Goal: Information Seeking & Learning: Understand process/instructions

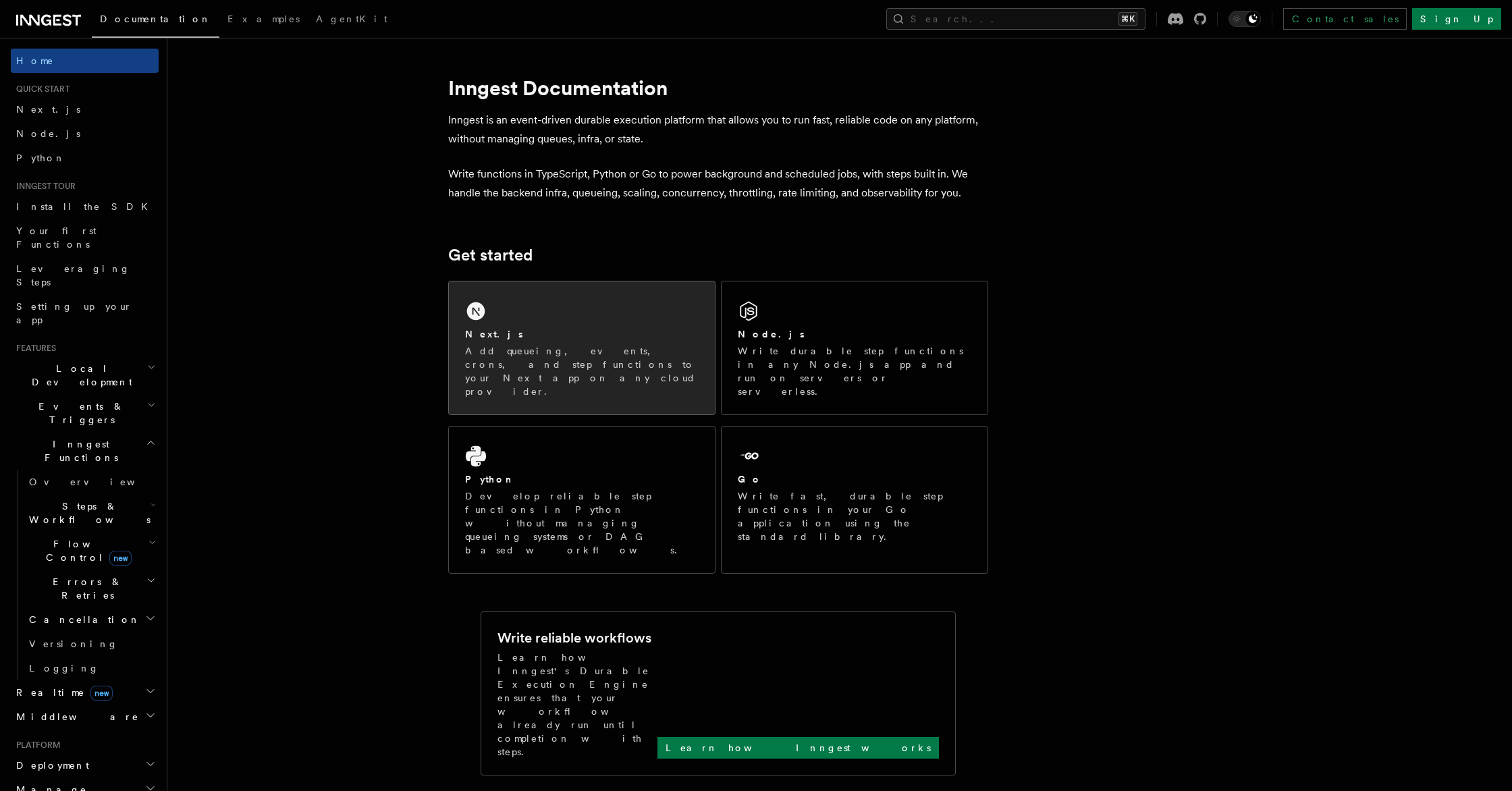
click at [660, 342] on div "Next.js Add queueing, events, crons, and step functions to your Next app on any…" at bounding box center [582, 362] width 234 height 71
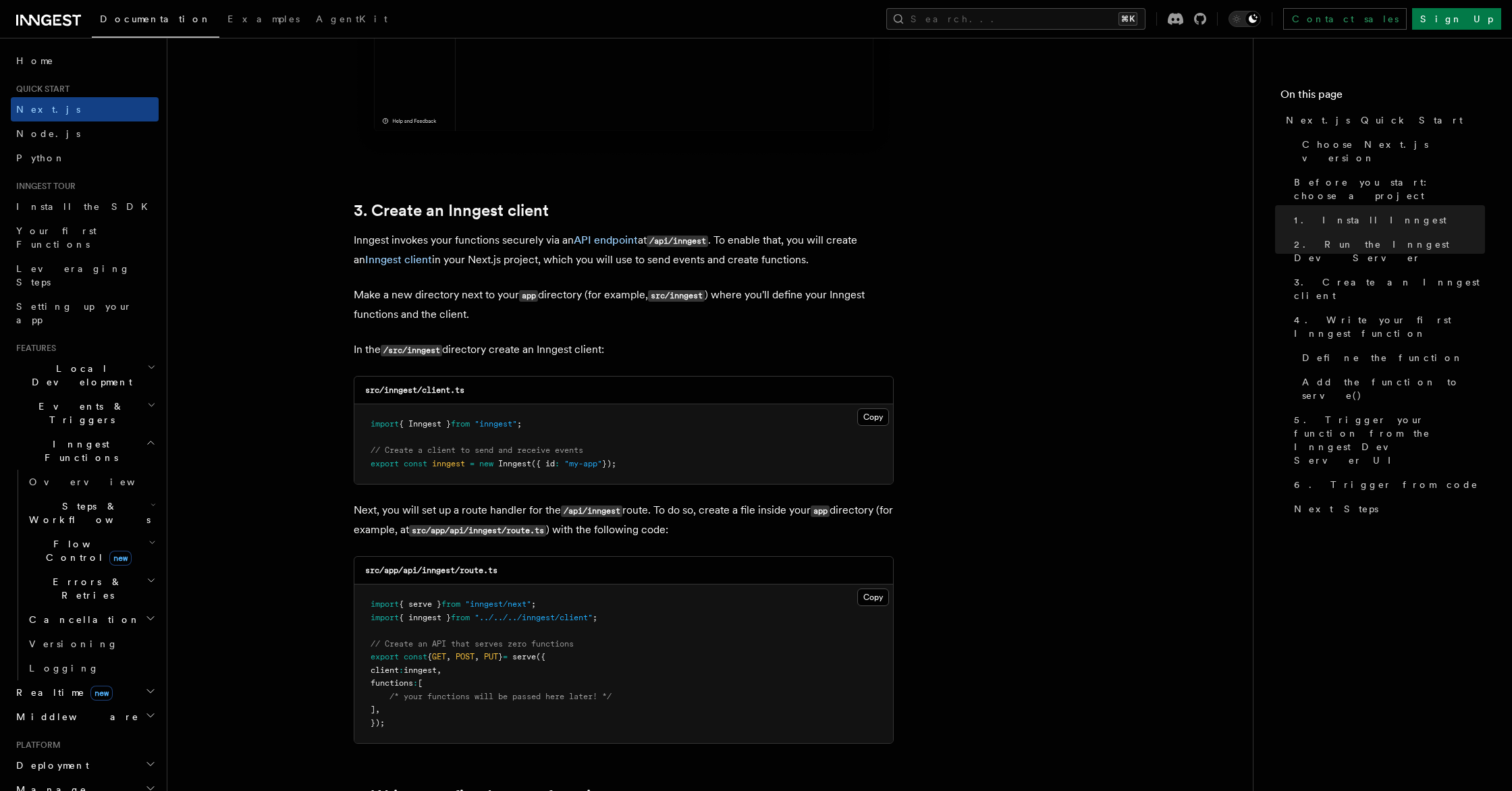
scroll to position [1449, 0]
click at [872, 422] on button "Copy Copied" at bounding box center [873, 415] width 31 height 18
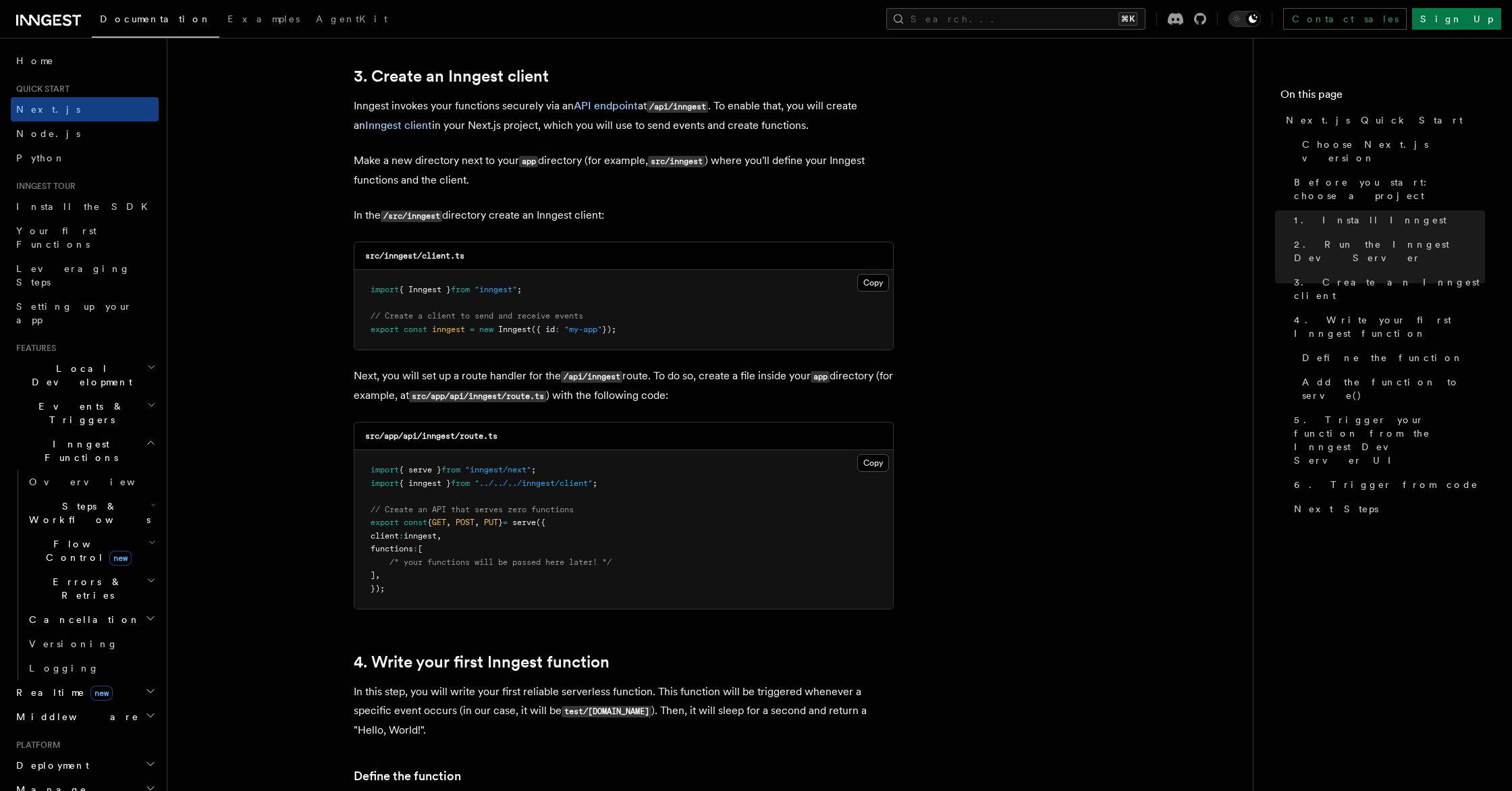
scroll to position [1616, 0]
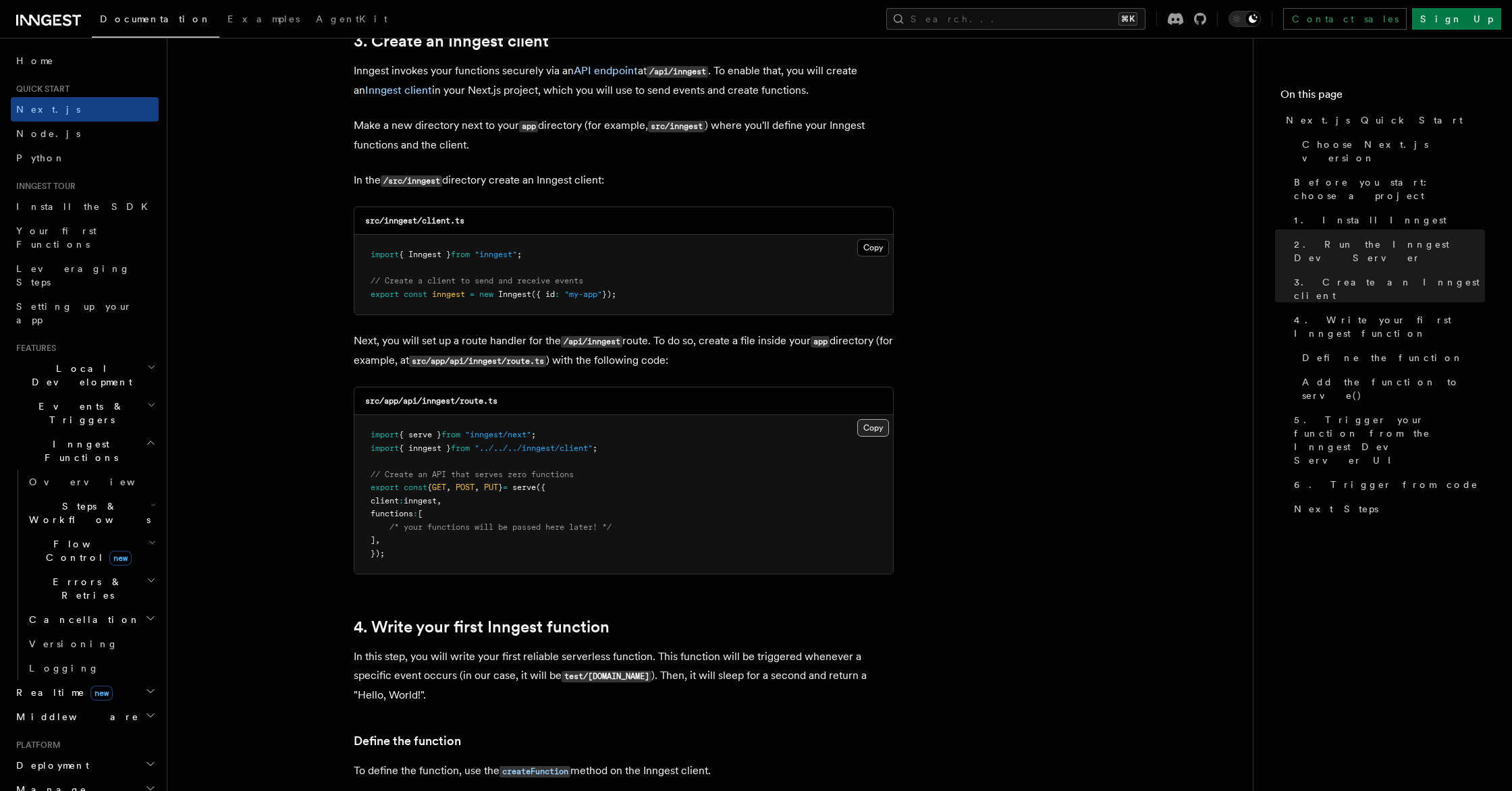
click at [872, 434] on button "Copy Copied" at bounding box center [873, 428] width 31 height 18
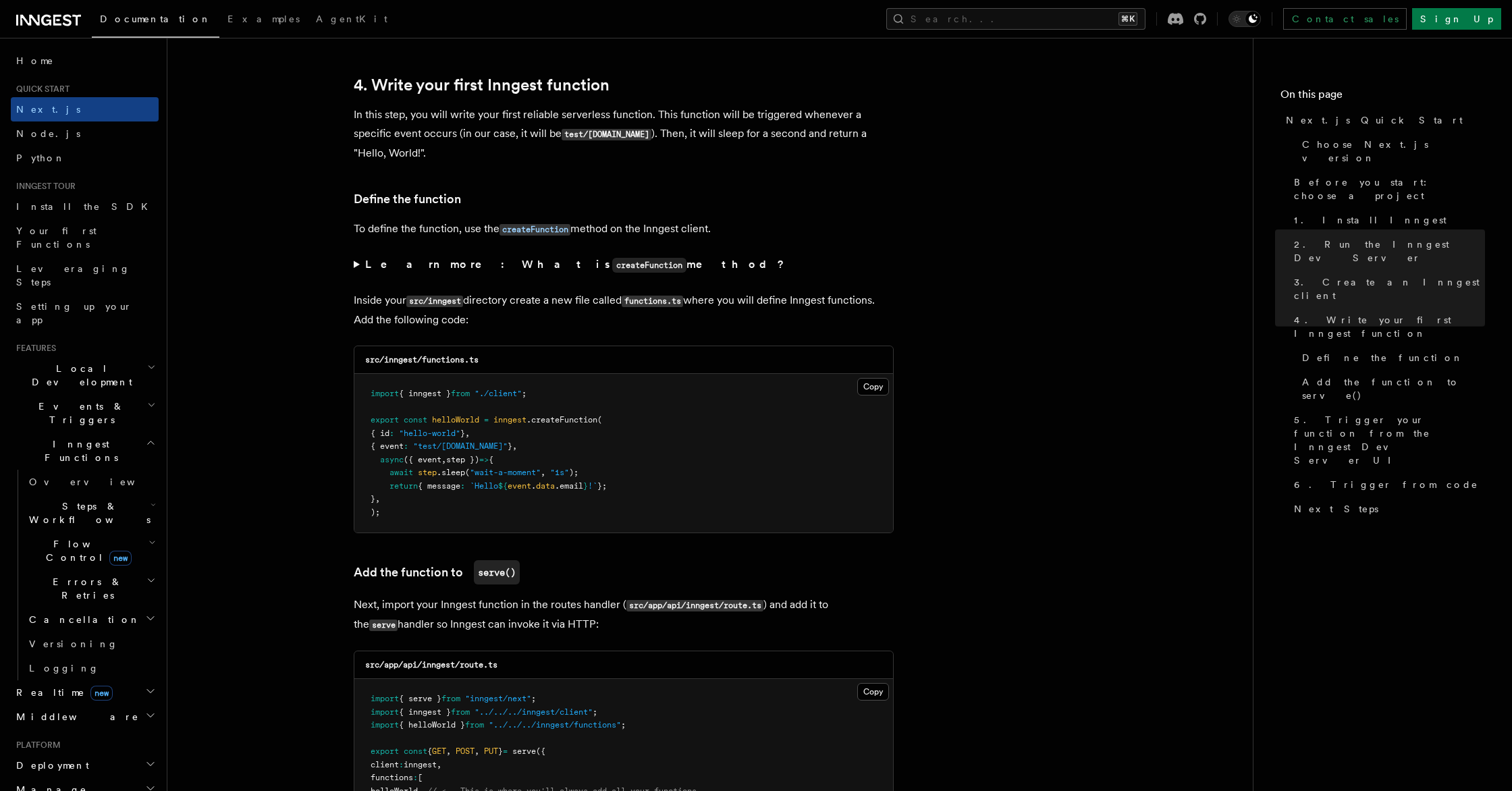
scroll to position [2157, 0]
click at [865, 387] on button "Copy Copied" at bounding box center [873, 387] width 31 height 18
